Goal: Find specific page/section: Find specific page/section

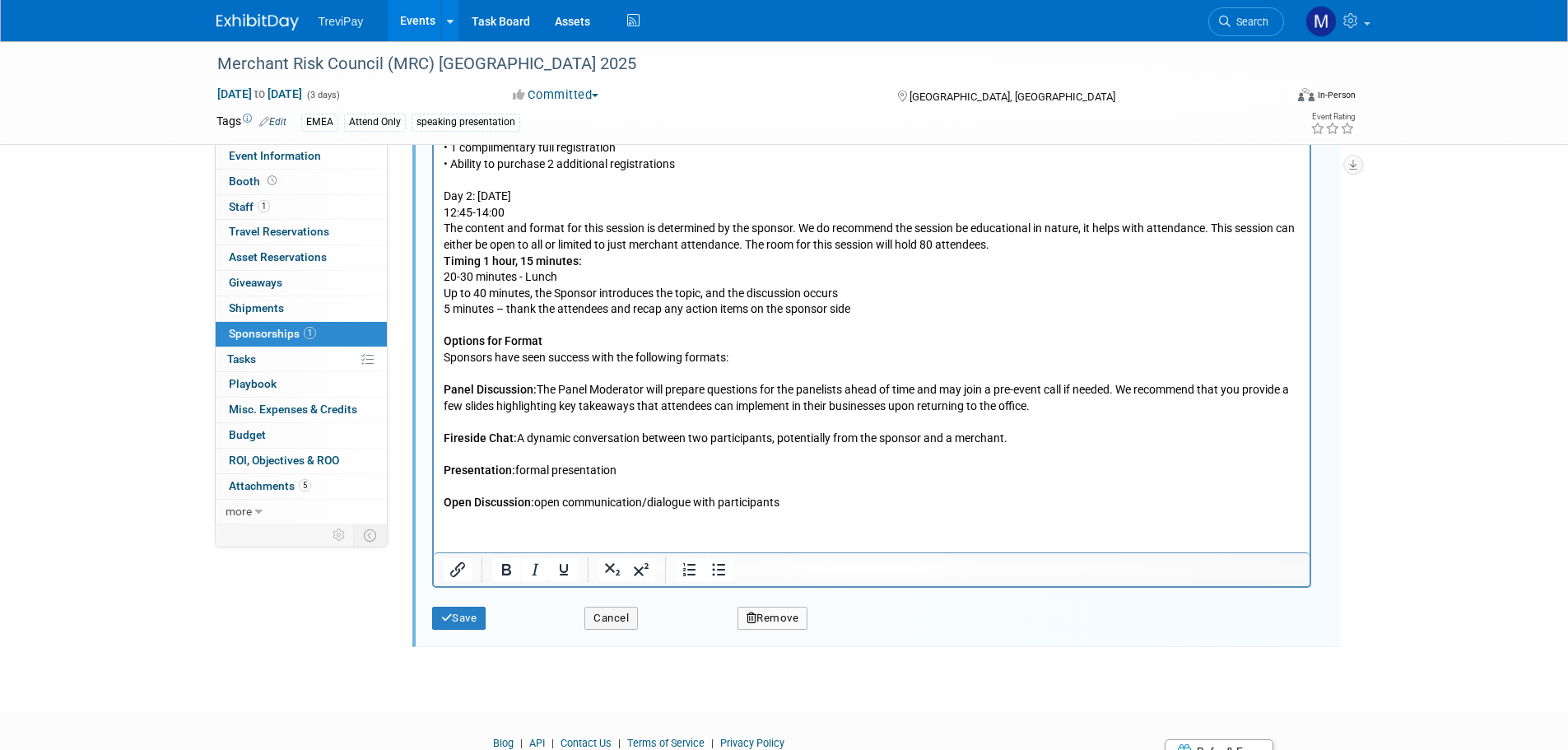
scroll to position [774, 0]
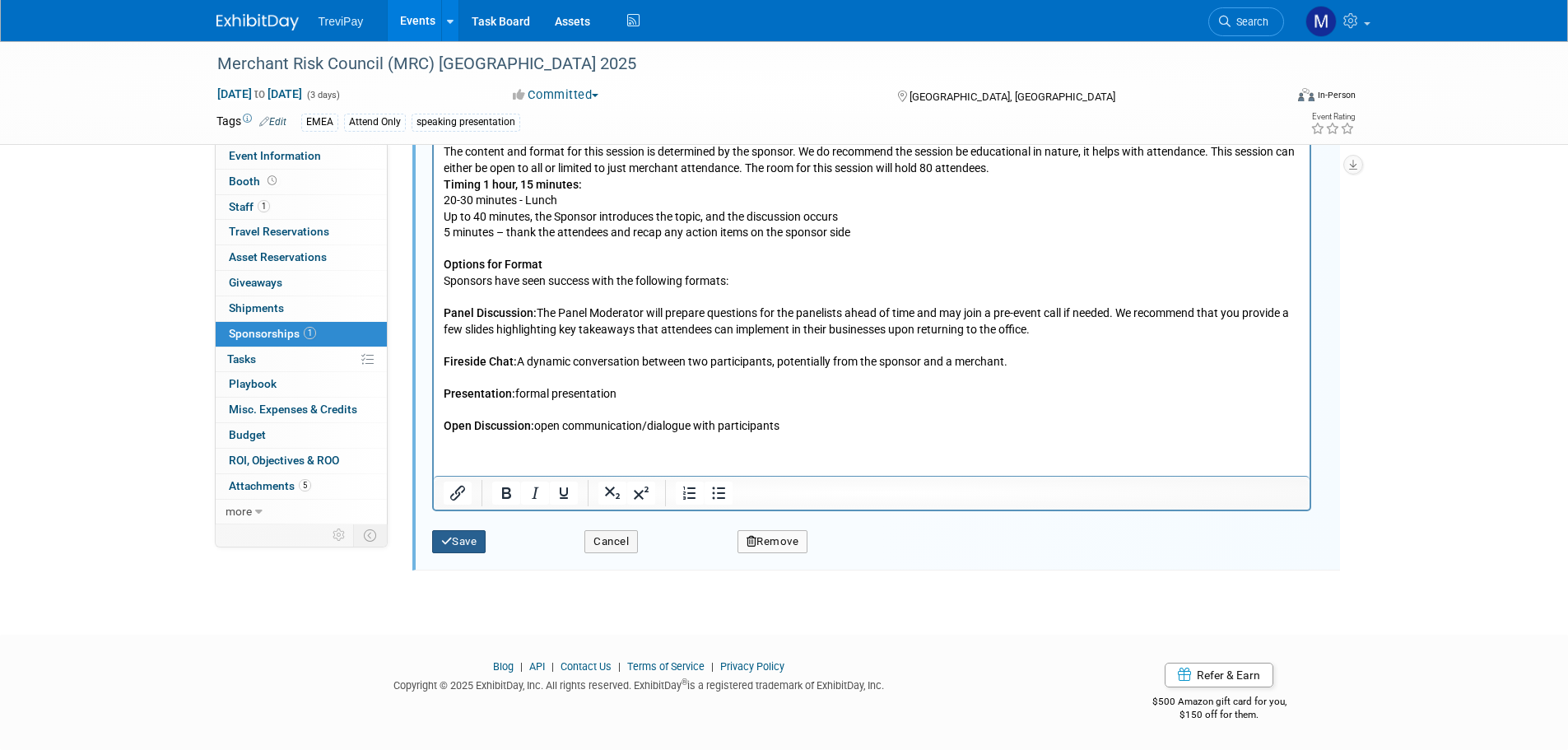
click at [451, 543] on icon "submit" at bounding box center [446, 541] width 11 height 10
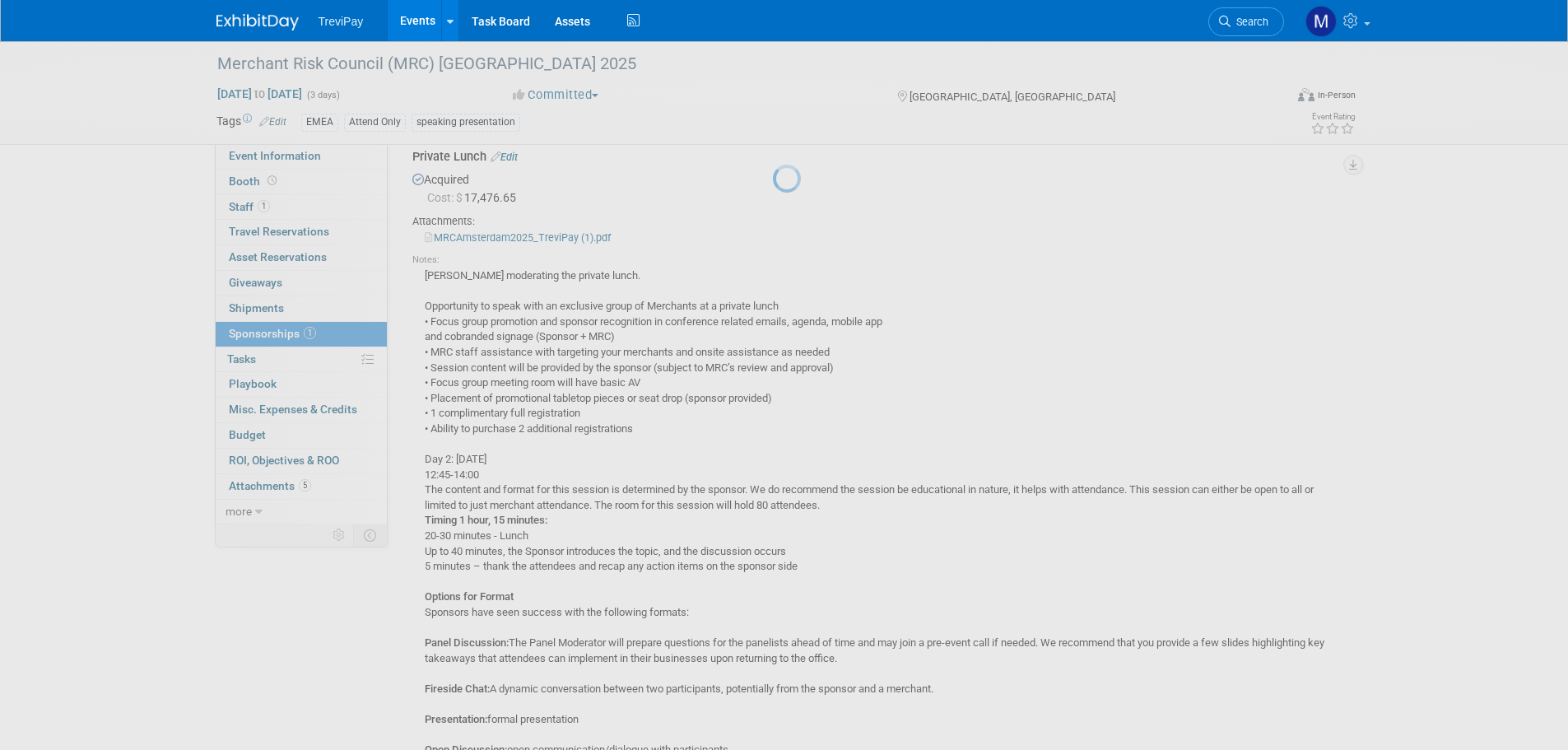
scroll to position [25, 0]
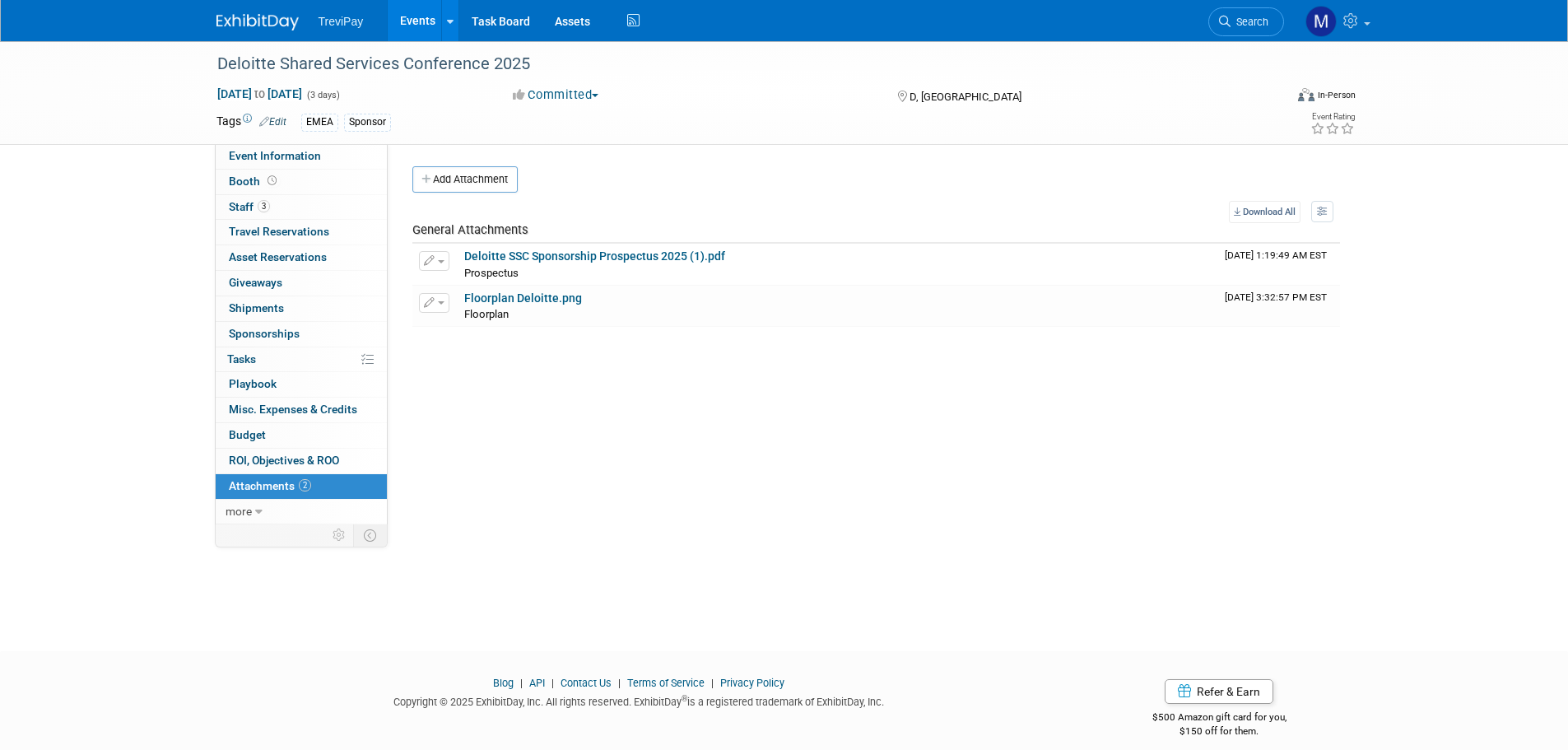
click at [1235, 19] on span "Search" at bounding box center [1249, 21] width 38 height 12
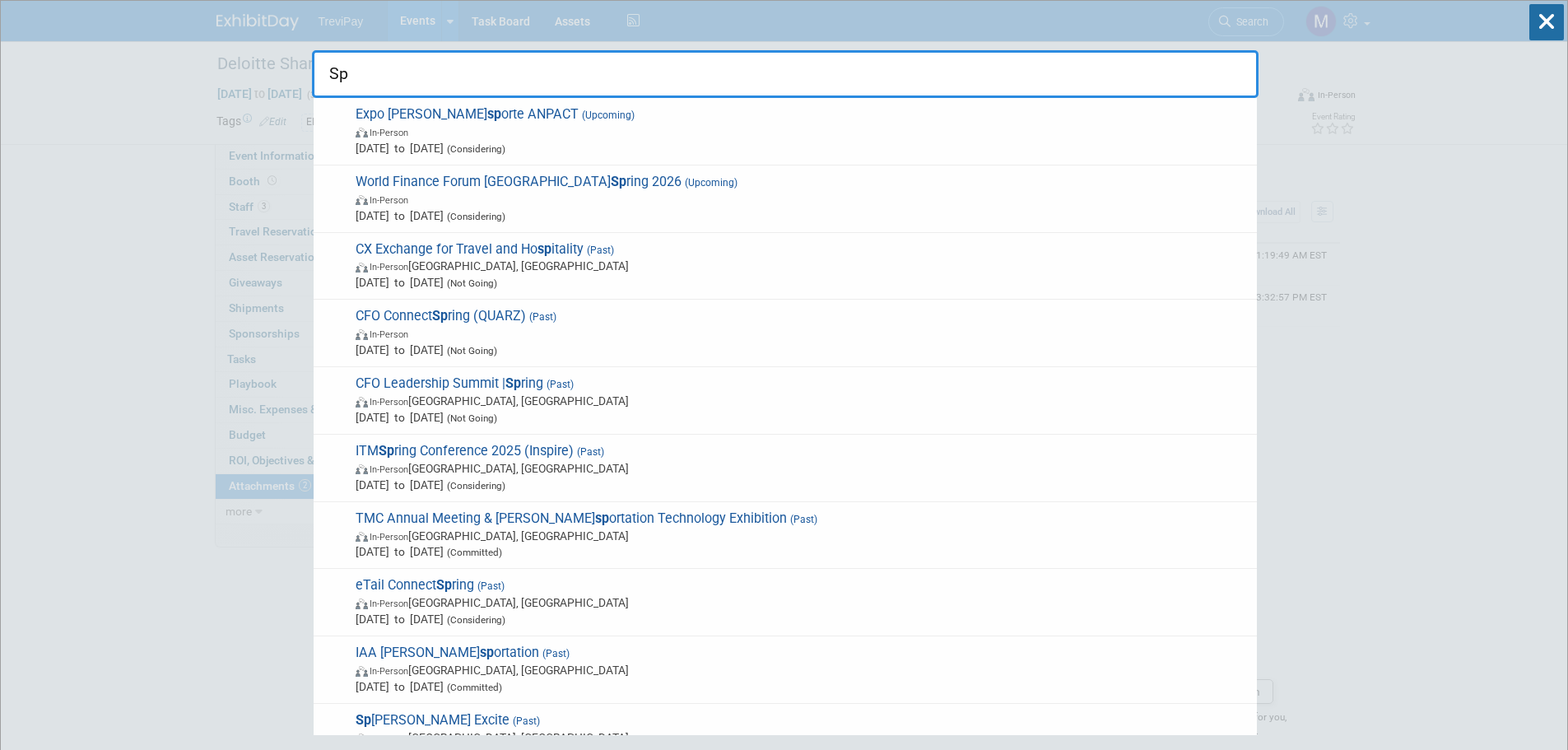
type input "S"
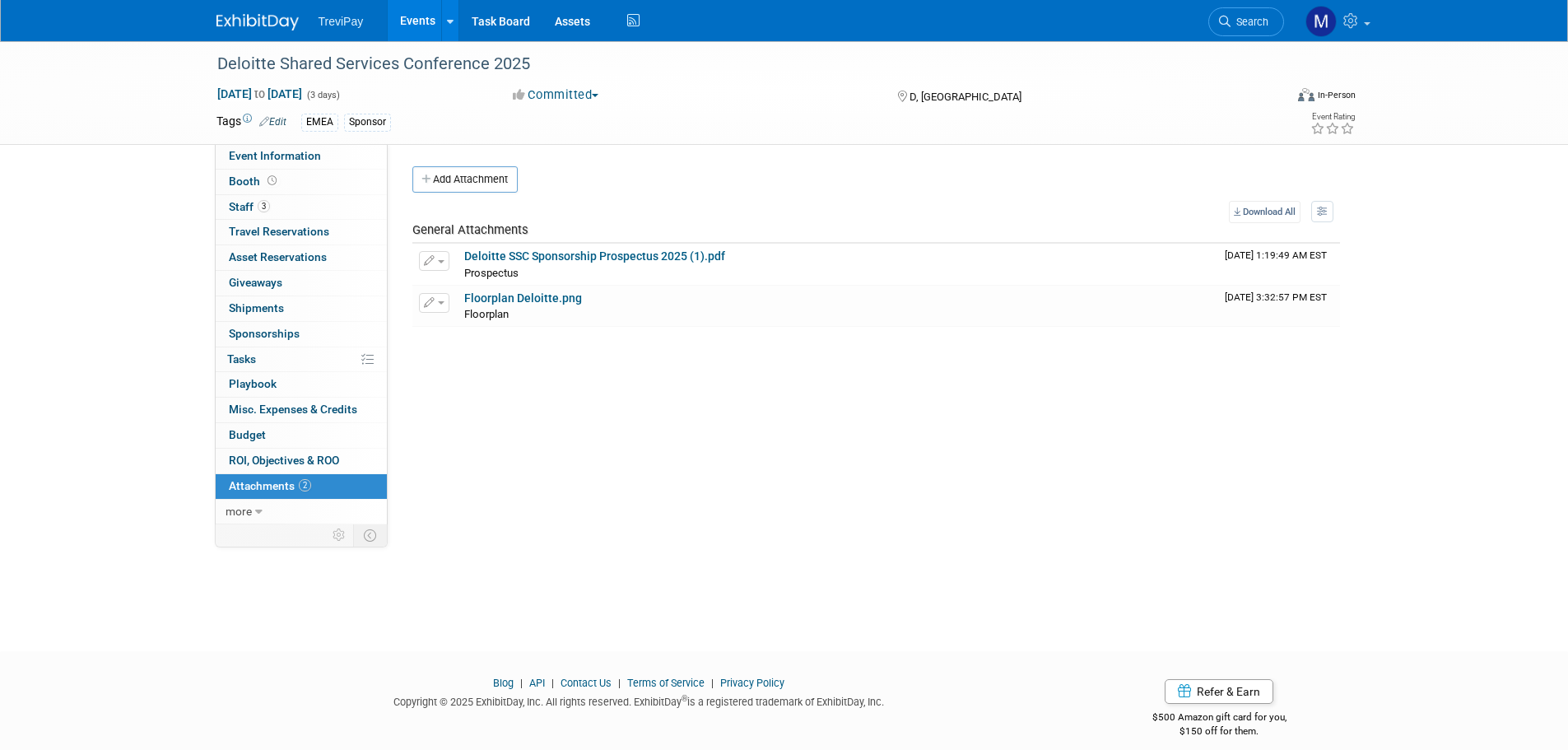
click at [418, 21] on link "Events" at bounding box center [418, 21] width 60 height 41
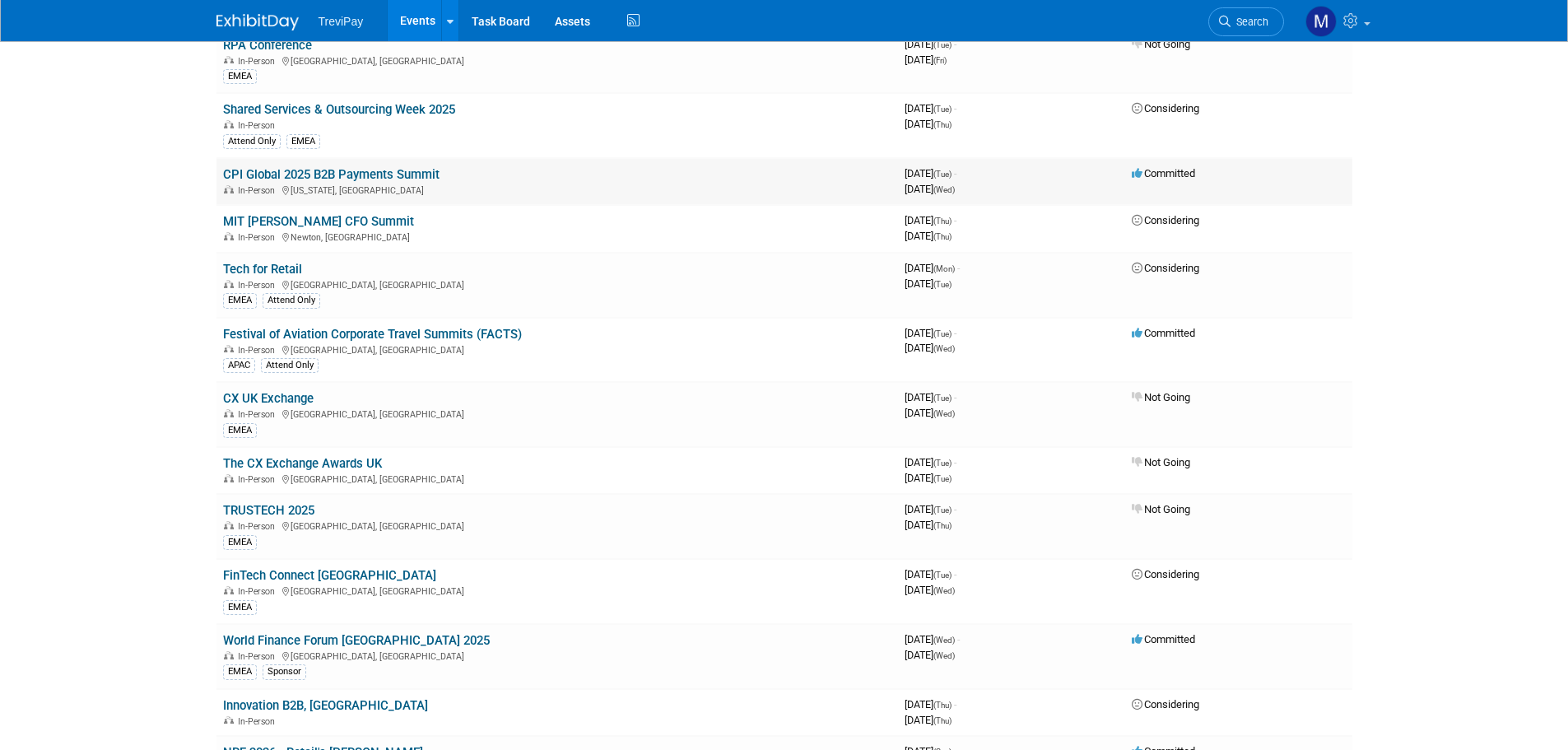
scroll to position [2717, 0]
